Goal: Task Accomplishment & Management: Use online tool/utility

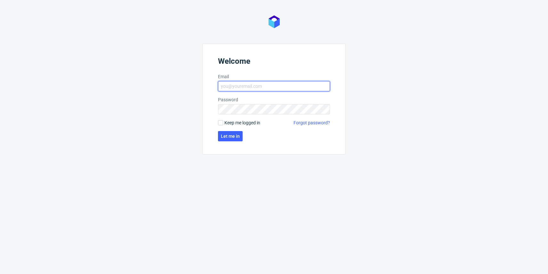
click at [316, 85] on input "Email" at bounding box center [274, 86] width 112 height 10
click at [253, 89] on input "Email" at bounding box center [274, 86] width 112 height 10
type input "[EMAIL_ADDRESS][DOMAIN_NAME]"
click button "Let me in" at bounding box center [230, 136] width 25 height 10
